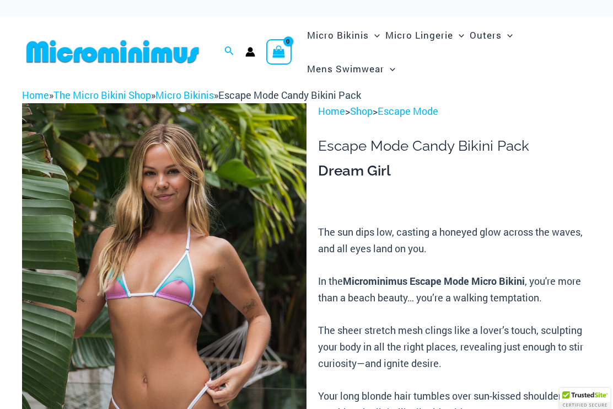
click at [208, 220] on img at bounding box center [164, 316] width 285 height 427
click at [204, 249] on img at bounding box center [164, 316] width 285 height 427
click at [177, 248] on img at bounding box center [164, 316] width 285 height 427
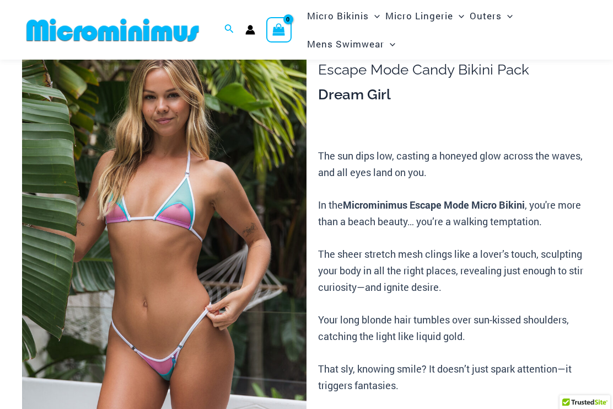
scroll to position [75, 0]
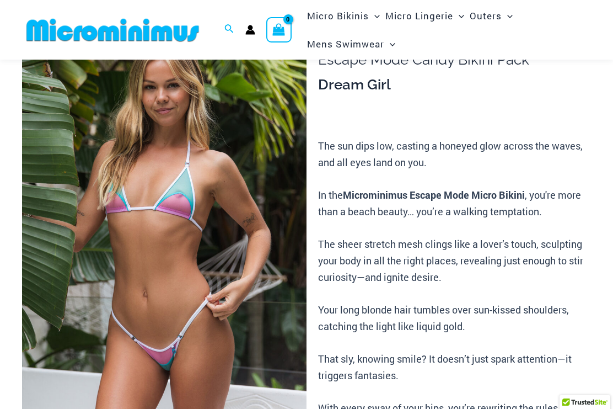
click at [205, 282] on img at bounding box center [164, 230] width 285 height 427
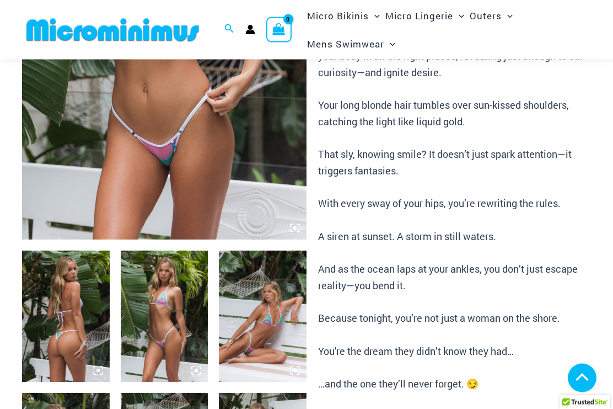
click at [67, 293] on img at bounding box center [66, 316] width 88 height 131
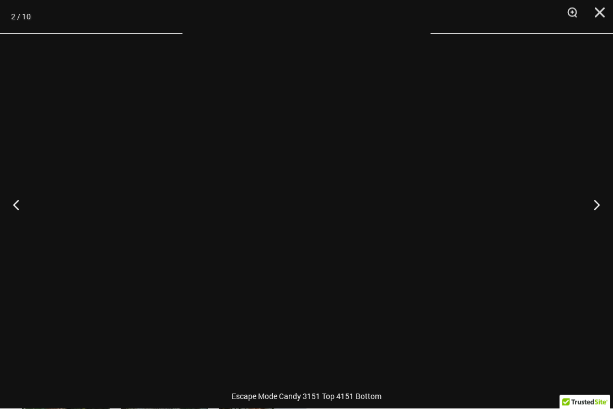
scroll to position [280, 0]
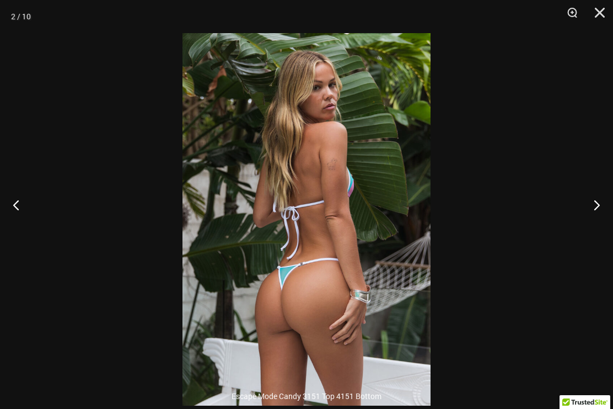
click at [26, 232] on button "Previous" at bounding box center [20, 204] width 41 height 55
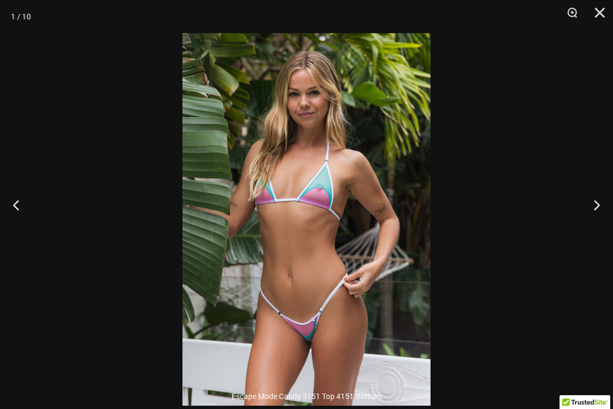
click at [588, 221] on button "Next" at bounding box center [592, 204] width 41 height 55
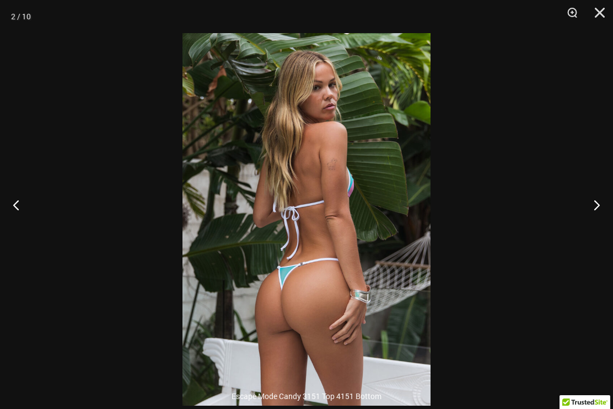
click at [591, 231] on button "Next" at bounding box center [592, 204] width 41 height 55
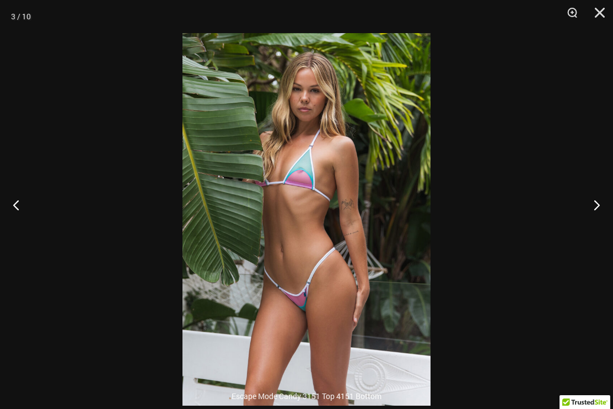
click at [596, 221] on button "Next" at bounding box center [592, 204] width 41 height 55
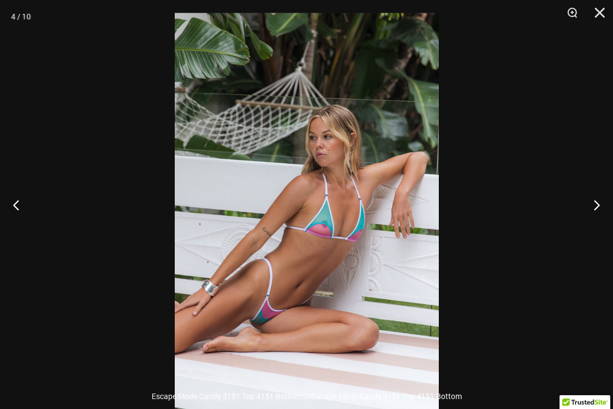
click at [592, 220] on button "Next" at bounding box center [592, 204] width 41 height 55
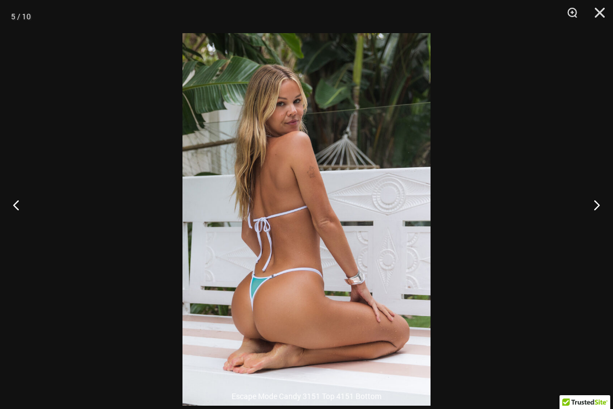
click at [596, 215] on button "Next" at bounding box center [592, 204] width 41 height 55
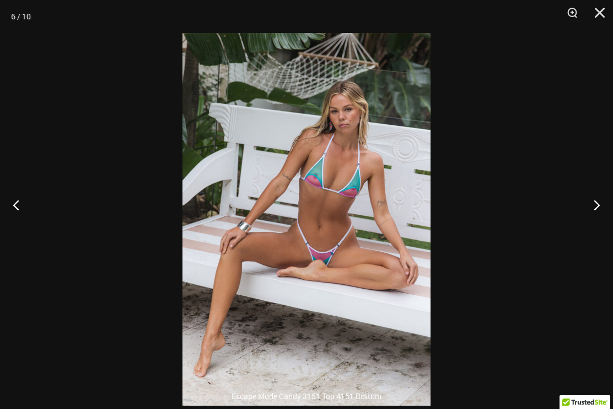
click at [598, 218] on button "Next" at bounding box center [592, 204] width 41 height 55
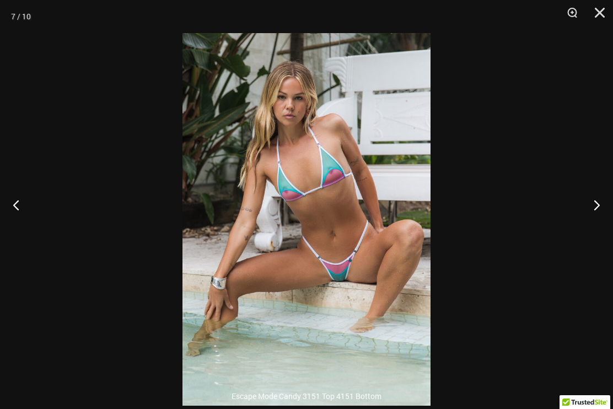
click at [588, 223] on button "Next" at bounding box center [592, 204] width 41 height 55
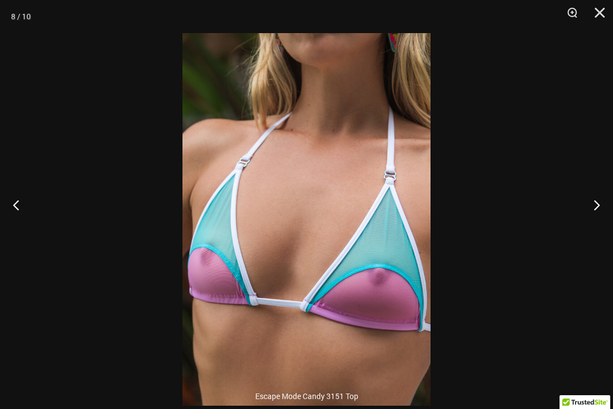
click at [590, 220] on button "Next" at bounding box center [592, 204] width 41 height 55
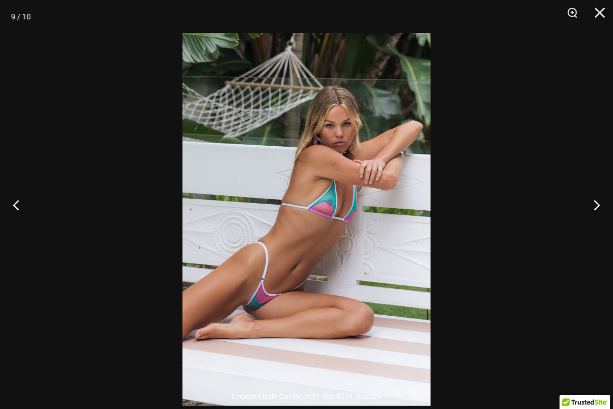
click at [588, 226] on button "Next" at bounding box center [592, 204] width 41 height 55
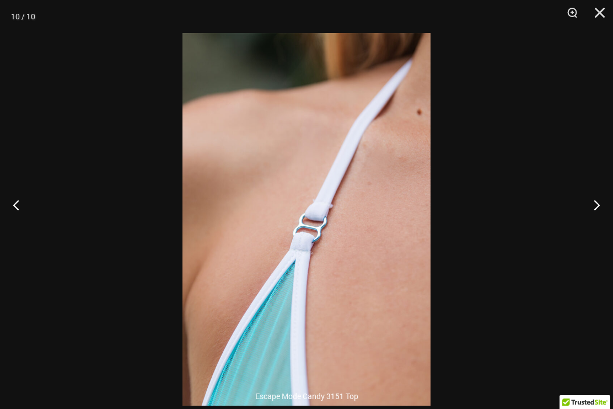
click at [593, 223] on button "Next" at bounding box center [592, 204] width 41 height 55
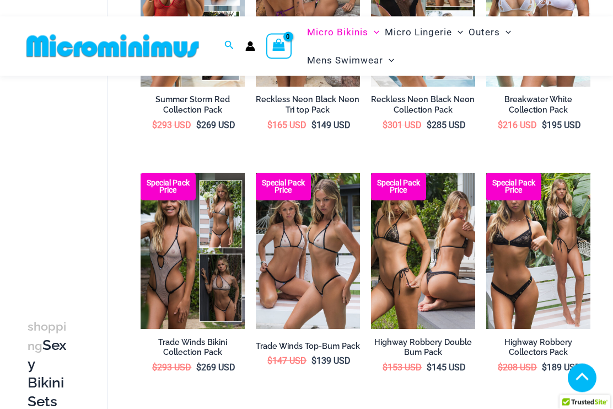
scroll to position [702, 0]
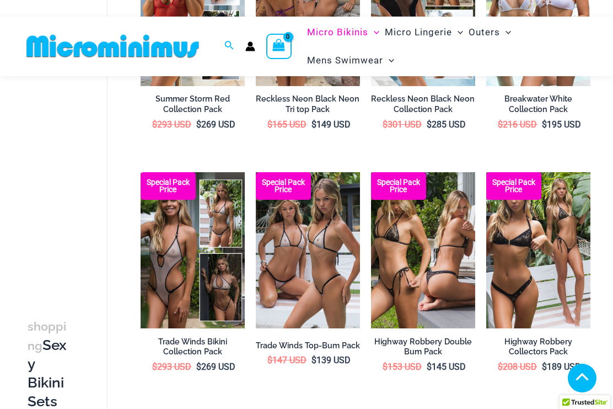
click at [256, 172] on img at bounding box center [256, 172] width 0 height 0
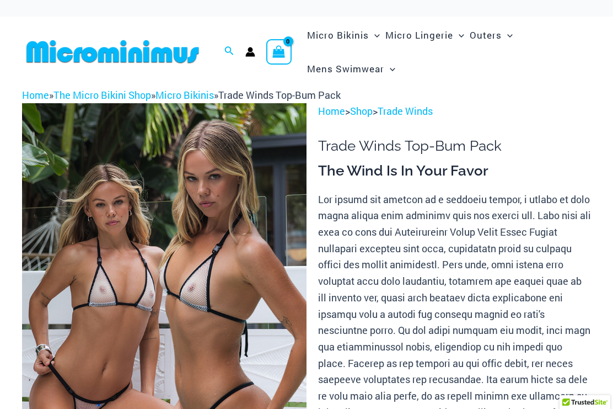
click at [237, 274] on img at bounding box center [164, 316] width 285 height 427
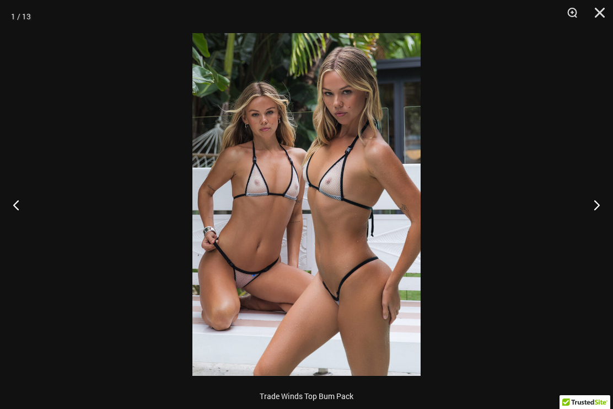
click at [590, 206] on button "Next" at bounding box center [592, 204] width 41 height 55
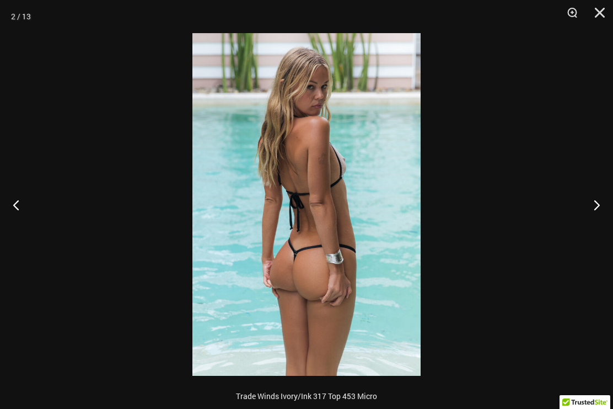
click at [596, 202] on button "Next" at bounding box center [592, 204] width 41 height 55
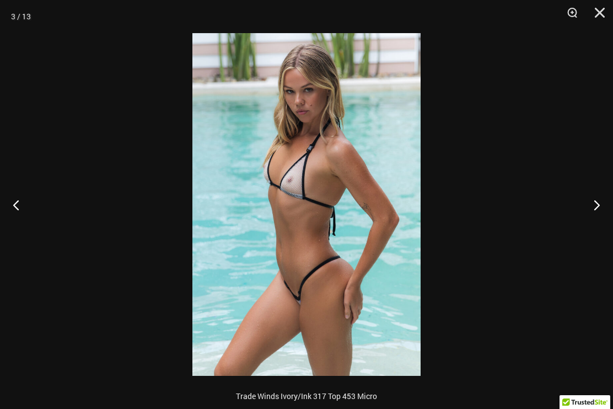
click at [593, 206] on button "Next" at bounding box center [592, 204] width 41 height 55
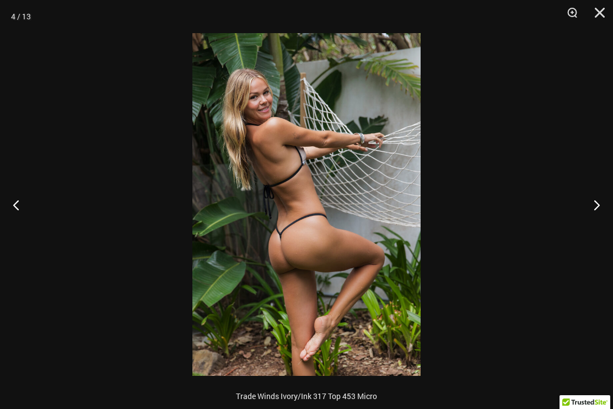
click at [591, 204] on button "Next" at bounding box center [592, 204] width 41 height 55
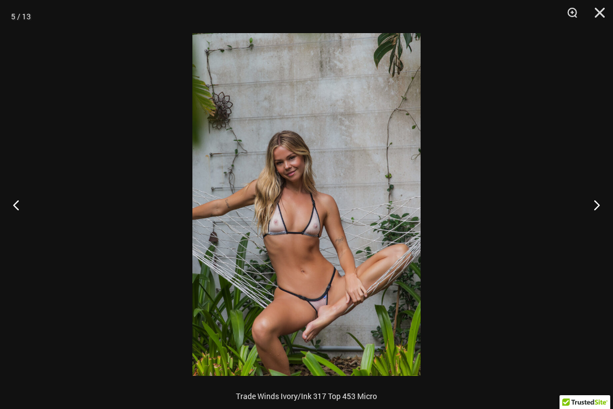
click at [597, 205] on button "Next" at bounding box center [592, 204] width 41 height 55
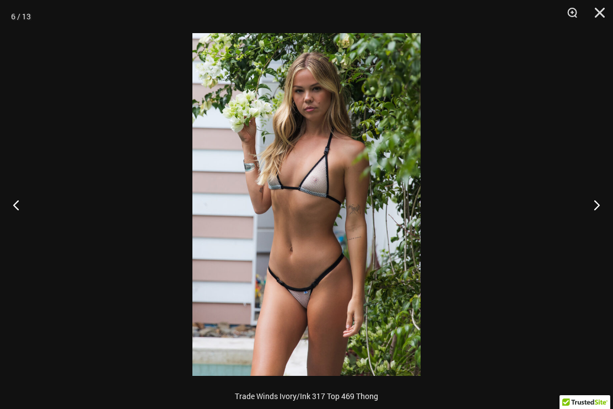
click at [599, 202] on button "Next" at bounding box center [592, 204] width 41 height 55
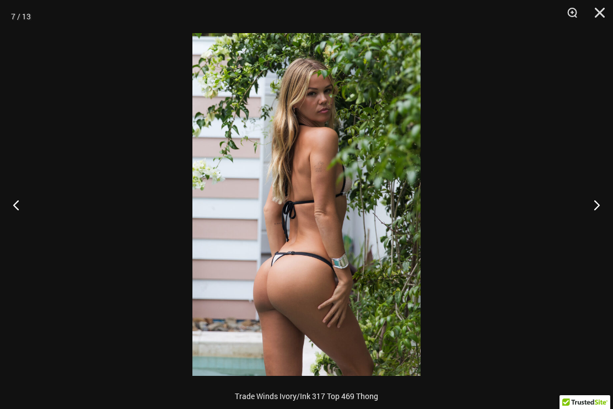
click at [603, 200] on button "Next" at bounding box center [592, 204] width 41 height 55
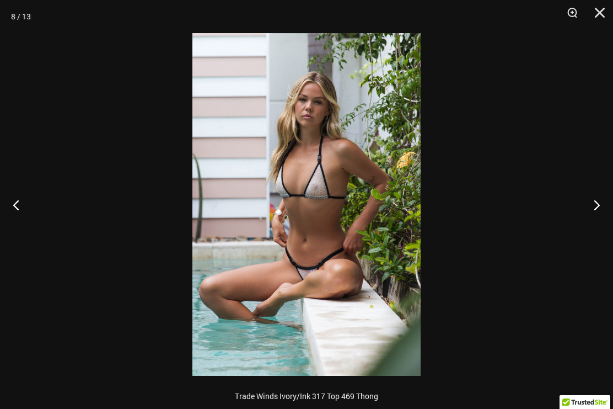
click at [598, 204] on button "Next" at bounding box center [592, 204] width 41 height 55
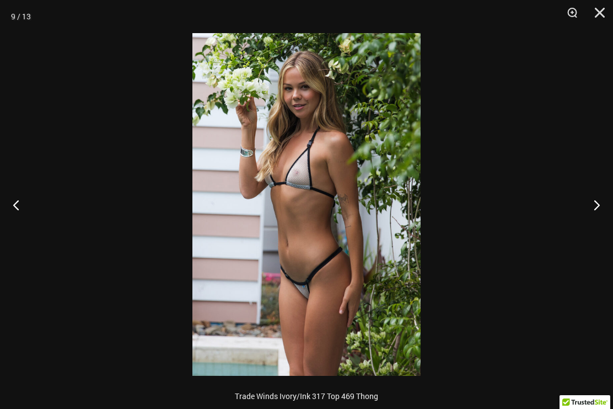
click at [596, 204] on button "Next" at bounding box center [592, 204] width 41 height 55
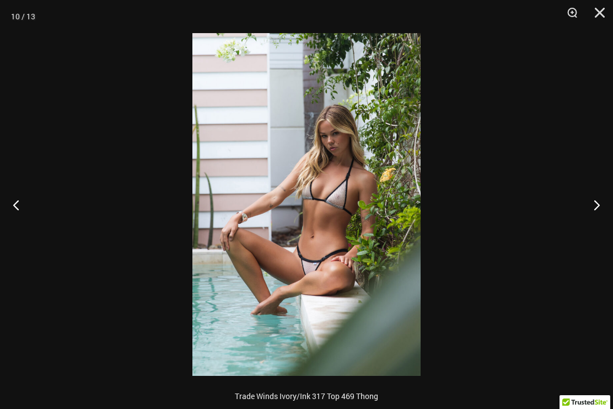
click at [600, 208] on button "Next" at bounding box center [592, 204] width 41 height 55
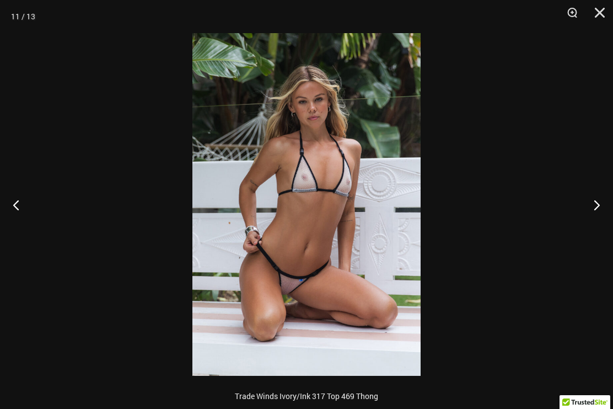
click at [600, 209] on button "Next" at bounding box center [592, 204] width 41 height 55
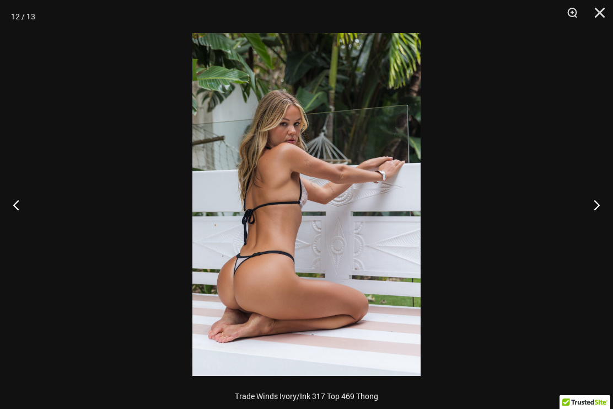
click at [600, 209] on button "Next" at bounding box center [592, 204] width 41 height 55
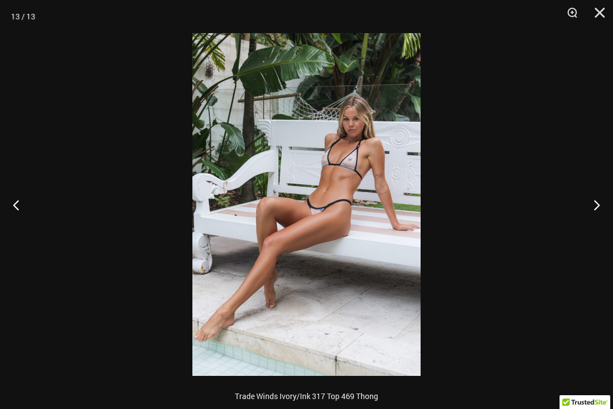
click at [600, 212] on button "Next" at bounding box center [592, 204] width 41 height 55
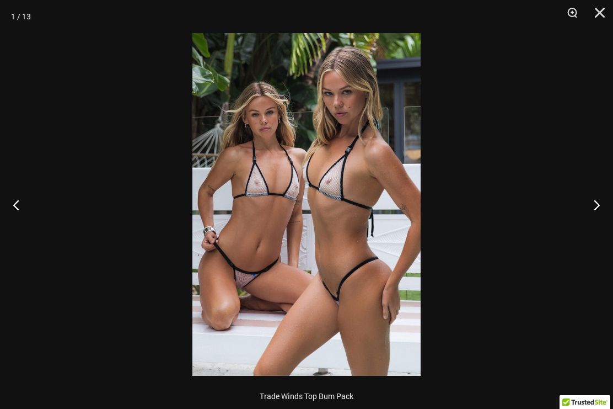
click at [600, 210] on button "Next" at bounding box center [592, 204] width 41 height 55
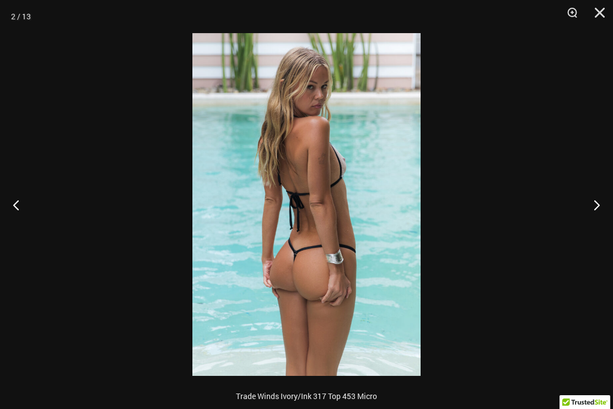
click at [606, 19] on button "Close" at bounding box center [596, 16] width 28 height 33
